Goal: Book appointment/travel/reservation

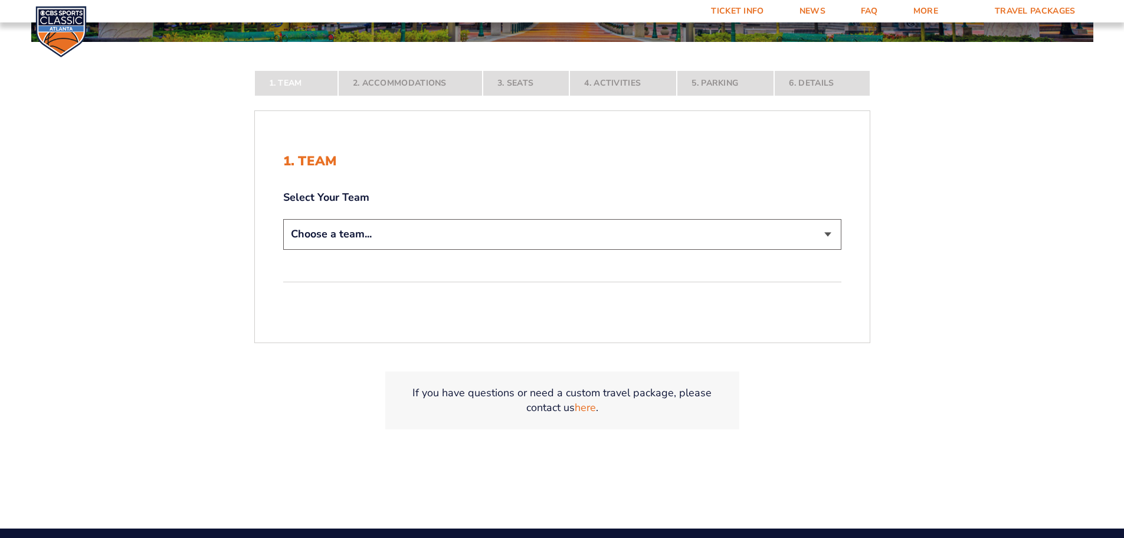
scroll to position [295, 0]
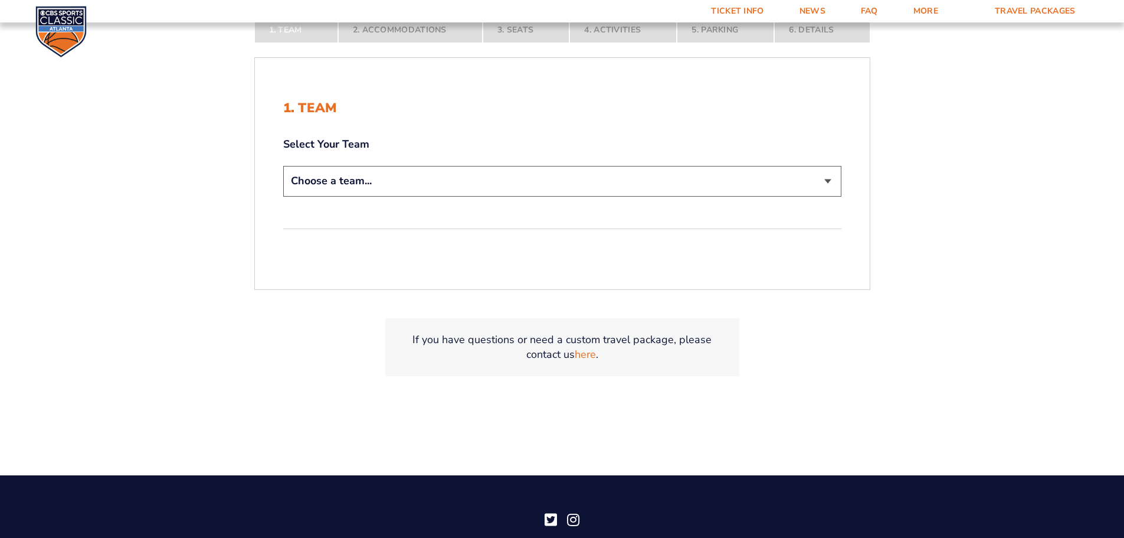
click at [474, 179] on select "Choose a team... [US_STATE] Wildcats [US_STATE] State Buckeyes [US_STATE] Tar H…" at bounding box center [562, 181] width 558 height 30
click at [494, 179] on select "Choose a team... [US_STATE] Wildcats [US_STATE] State Buckeyes [US_STATE] Tar H…" at bounding box center [562, 181] width 558 height 30
select select "12956"
click at [283, 166] on select "Choose a team... [US_STATE] Wildcats [US_STATE] State Buckeyes [US_STATE] Tar H…" at bounding box center [562, 181] width 558 height 30
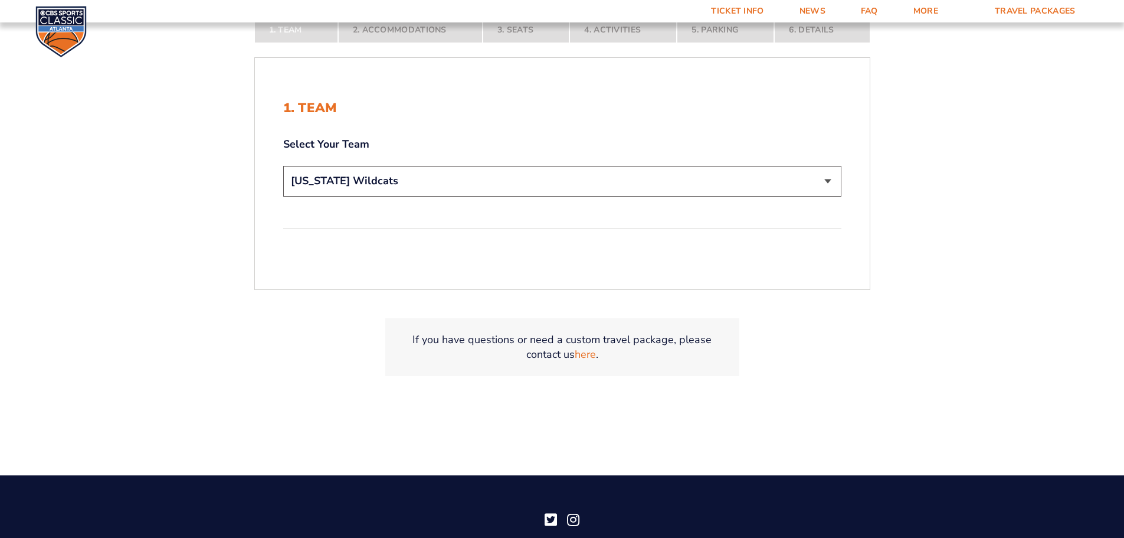
scroll to position [378, 0]
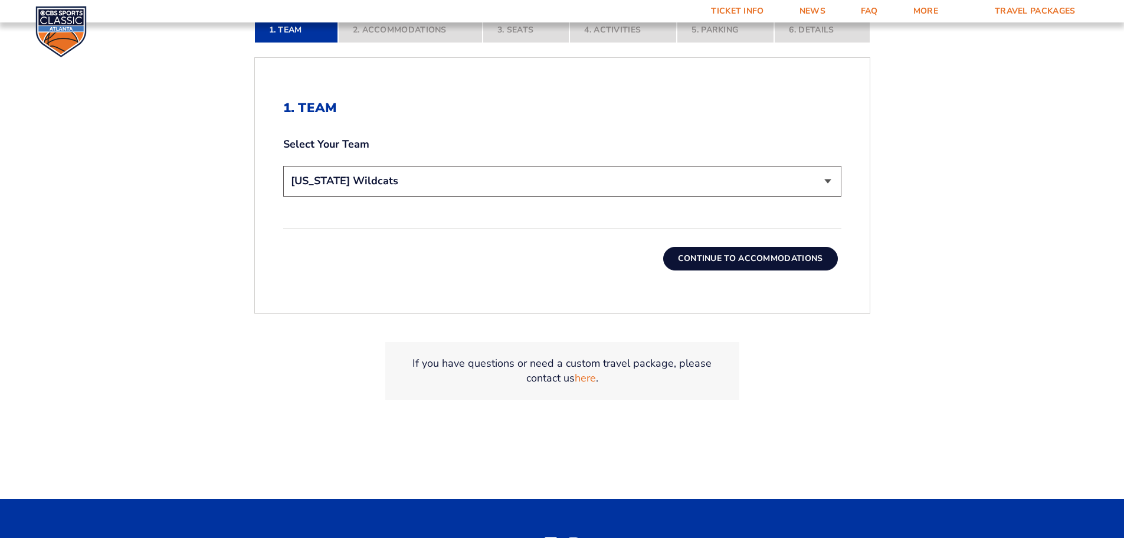
click at [762, 260] on button "Continue To Accommodations" at bounding box center [750, 259] width 175 height 24
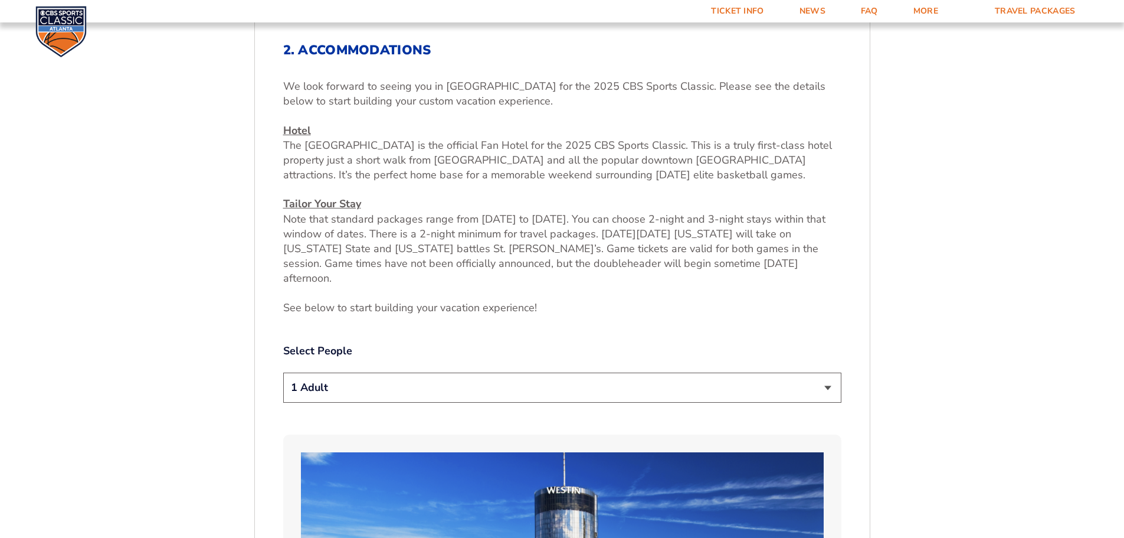
scroll to position [490, 0]
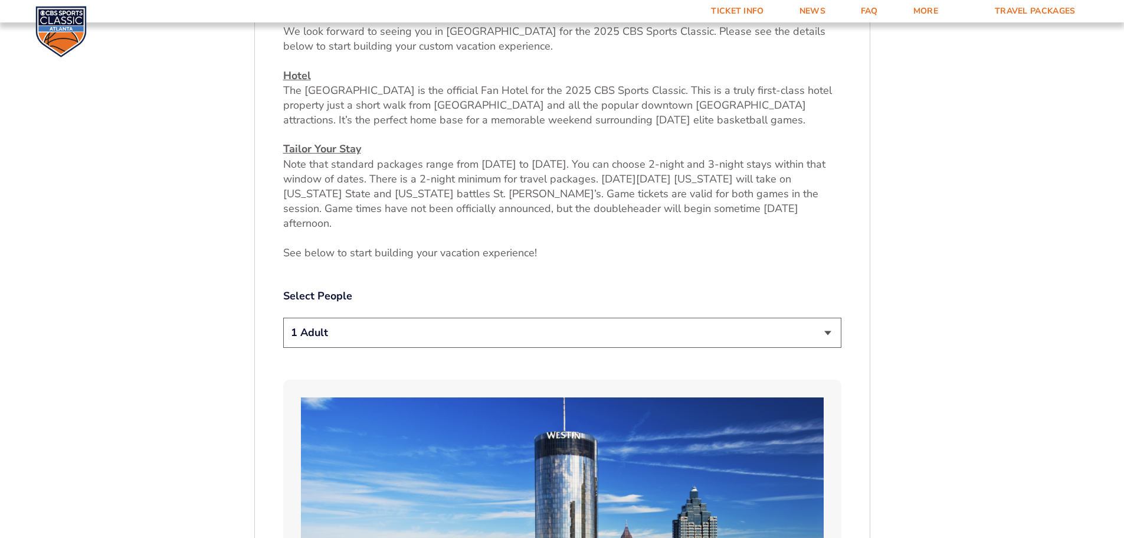
click at [414, 320] on select "1 Adult 2 Adults 3 Adults 4 Adults 2 Adults + 1 Child 2 Adults + 2 Children 2 A…" at bounding box center [562, 333] width 558 height 30
select select "2 Adults"
click at [283, 318] on select "1 Adult 2 Adults 3 Adults 4 Adults 2 Adults + 1 Child 2 Adults + 2 Children 2 A…" at bounding box center [562, 333] width 558 height 30
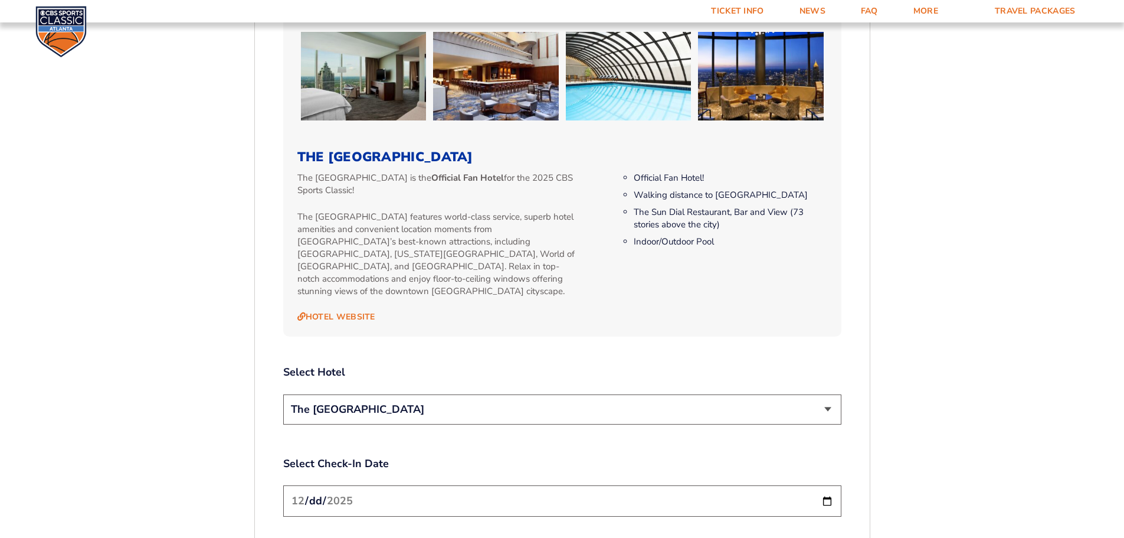
scroll to position [1258, 0]
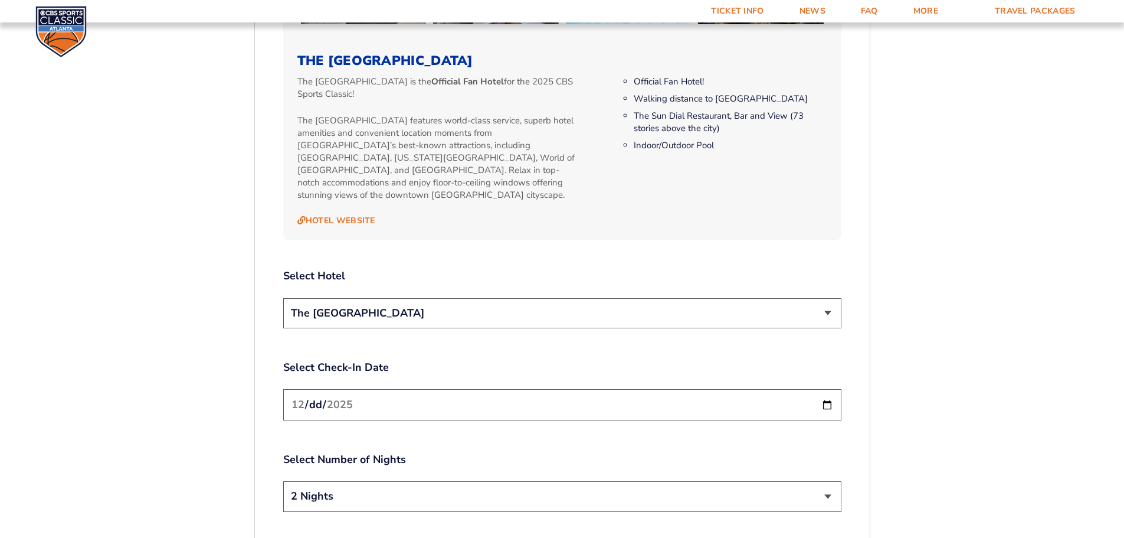
click at [532, 298] on select "The [GEOGRAPHIC_DATA]" at bounding box center [562, 313] width 558 height 30
click at [541, 481] on select "2 Nights 3 Nights" at bounding box center [562, 496] width 558 height 30
click at [963, 355] on form "[US_STATE] [US_STATE] Travel Package [US_STATE][GEOGRAPHIC_DATA] [US_STATE] Sta…" at bounding box center [562, 6] width 1124 height 2529
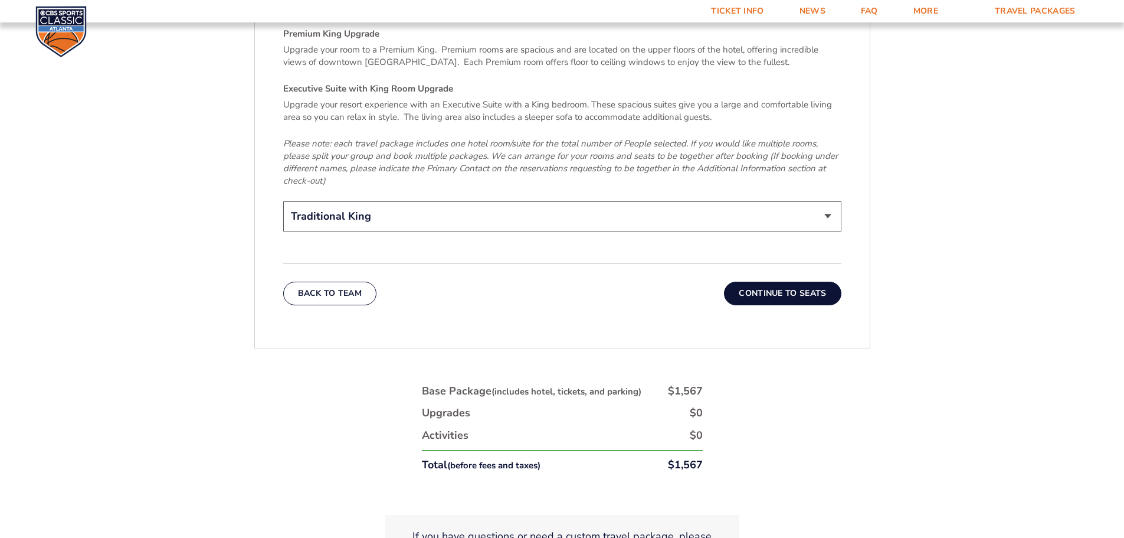
scroll to position [1907, 0]
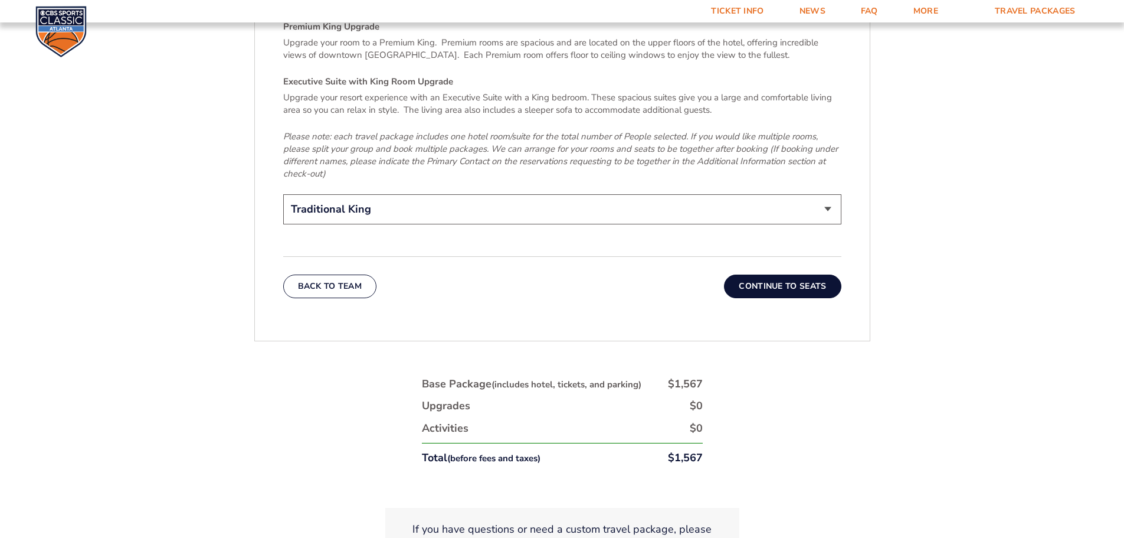
click at [780, 274] on button "Continue To Seats" at bounding box center [782, 286] width 117 height 24
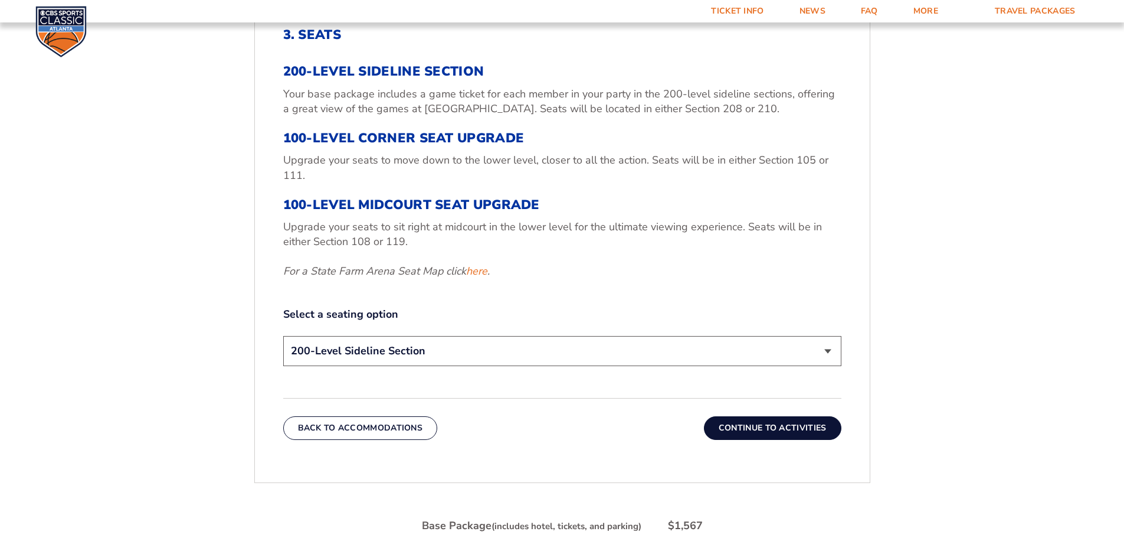
scroll to position [490, 0]
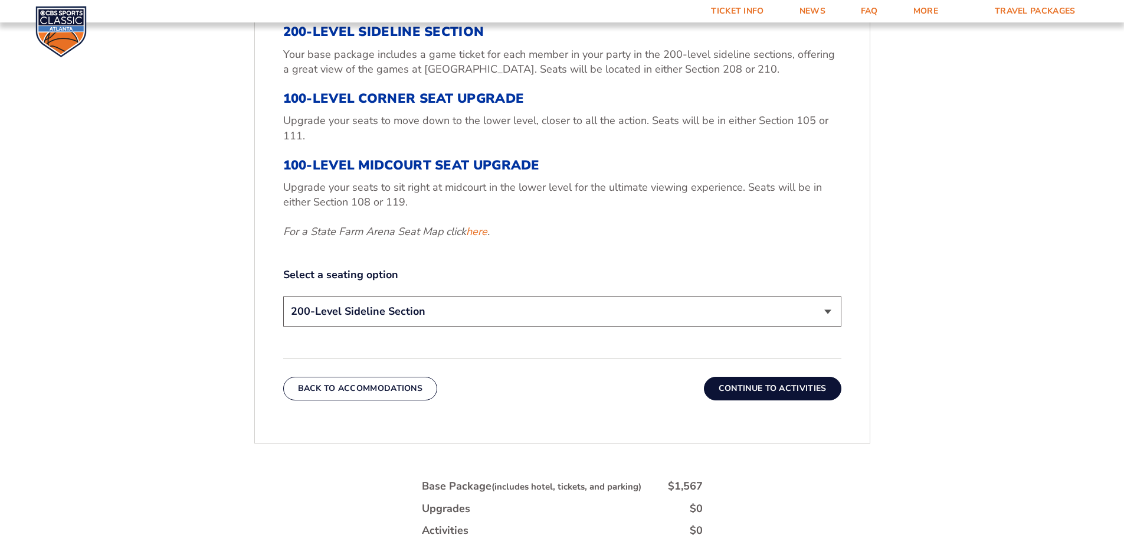
click at [799, 387] on button "Continue To Activities" at bounding box center [773, 389] width 138 height 24
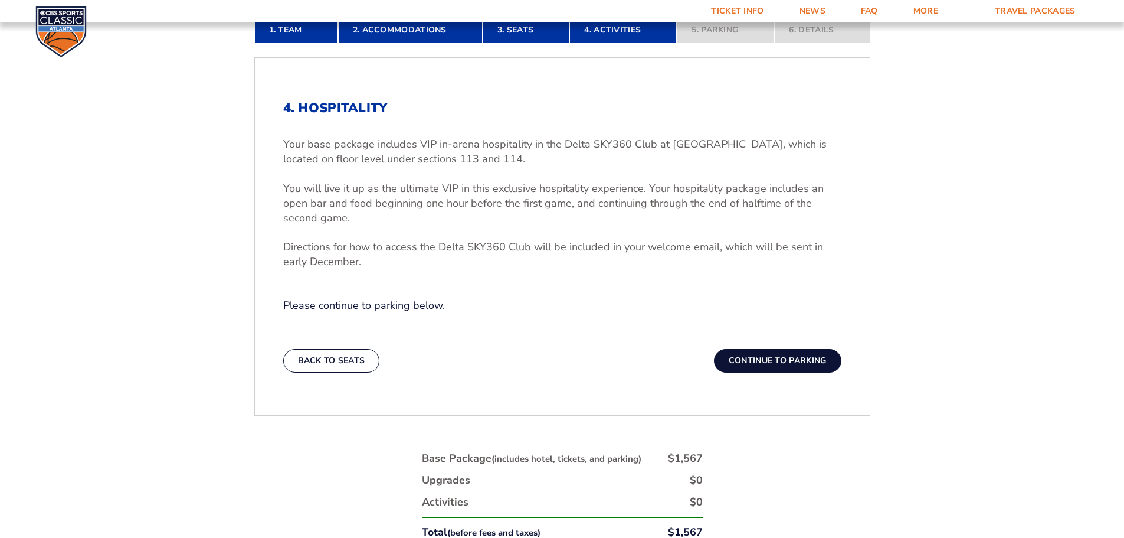
scroll to position [372, 0]
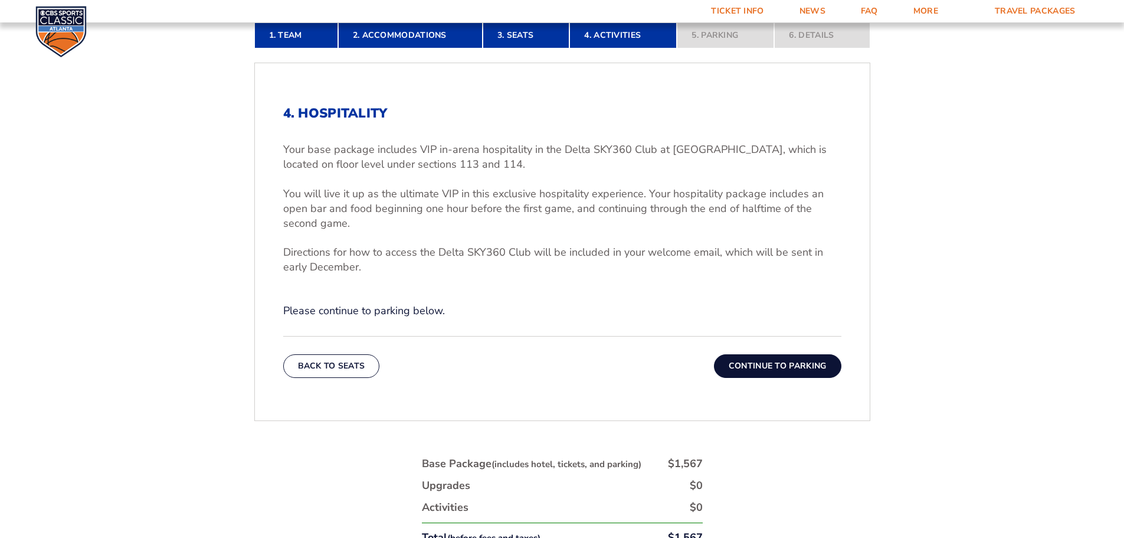
click at [771, 365] on button "Continue To Parking" at bounding box center [777, 366] width 127 height 24
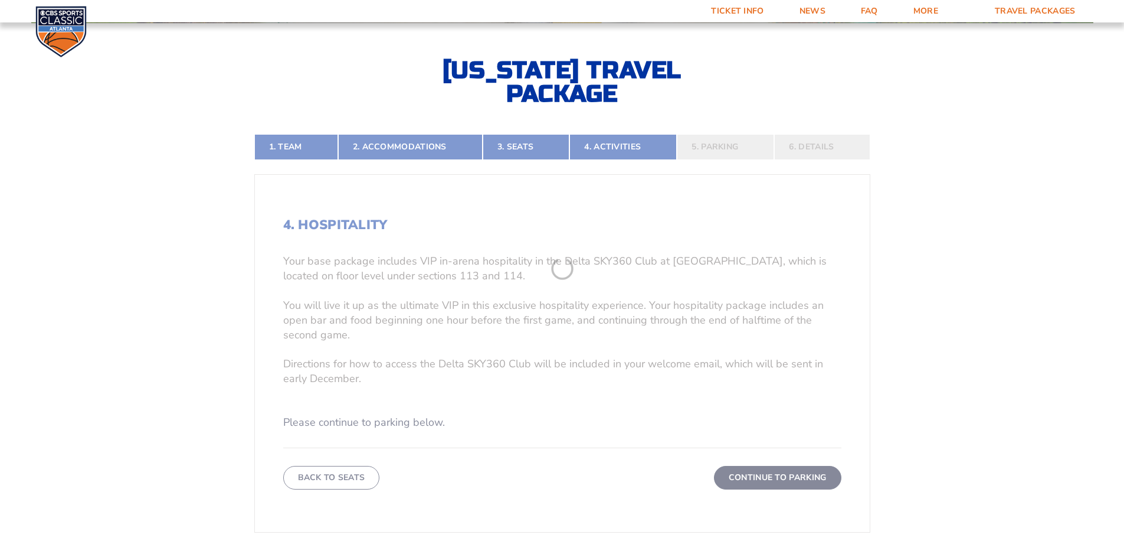
scroll to position [254, 0]
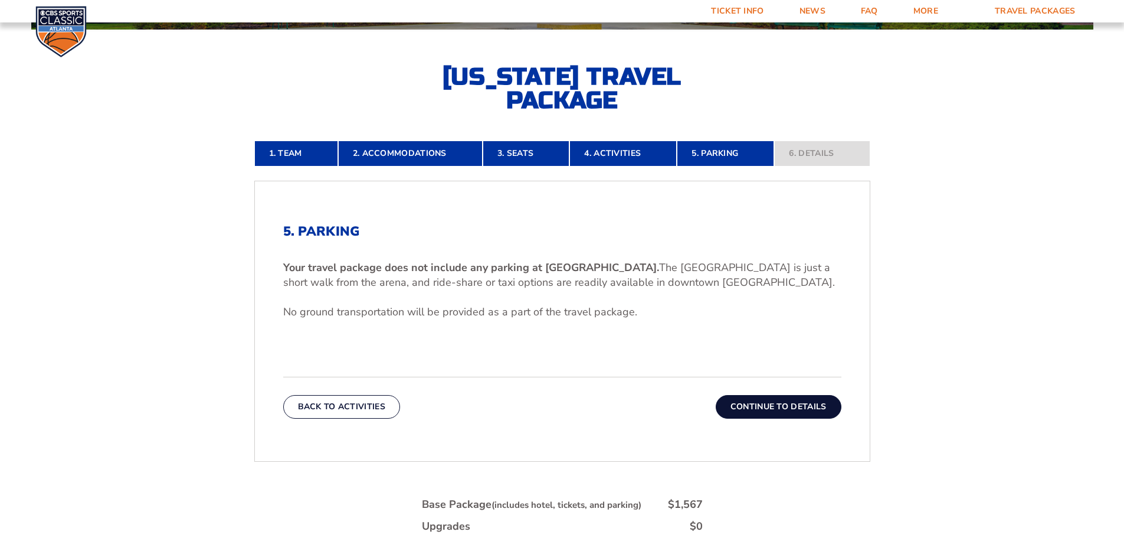
click at [792, 407] on button "Continue To Details" at bounding box center [779, 407] width 126 height 24
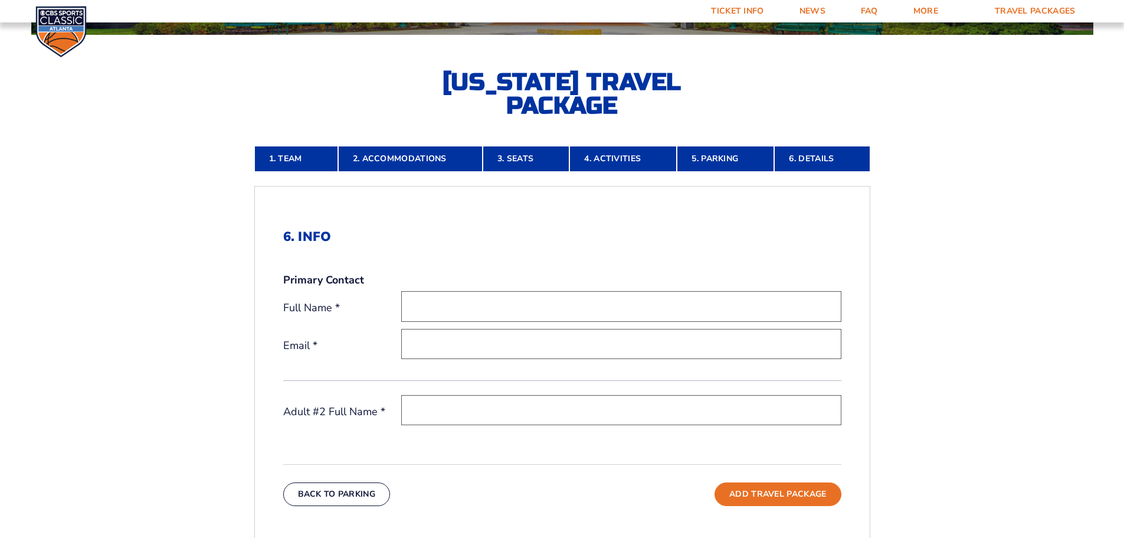
scroll to position [18, 0]
